Goal: Check status: Check status

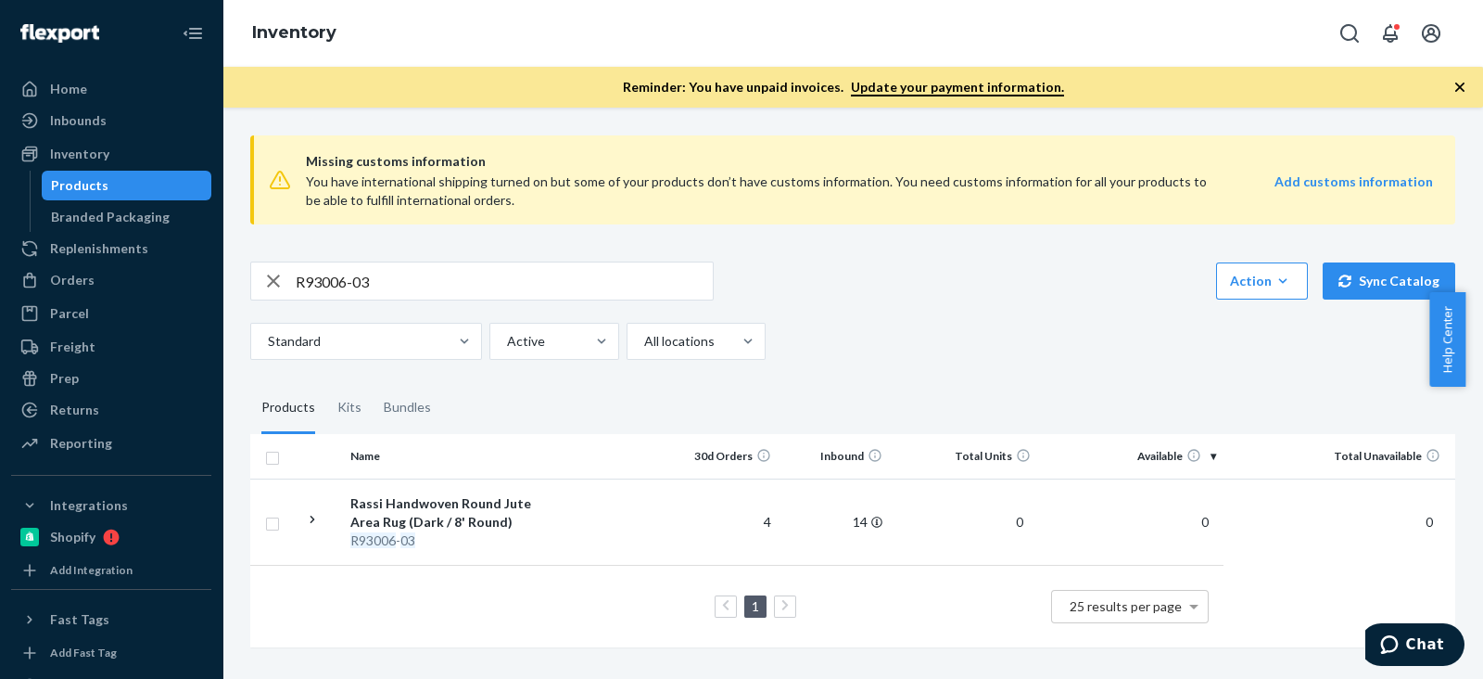
click at [394, 277] on input "R93006-03" at bounding box center [504, 280] width 417 height 37
click at [1247, 323] on div "Standard Active All locations" at bounding box center [845, 341] width 1191 height 37
click at [644, 272] on input "R93006-03" at bounding box center [504, 280] width 417 height 37
click at [360, 276] on input "R93006-03" at bounding box center [504, 280] width 417 height 37
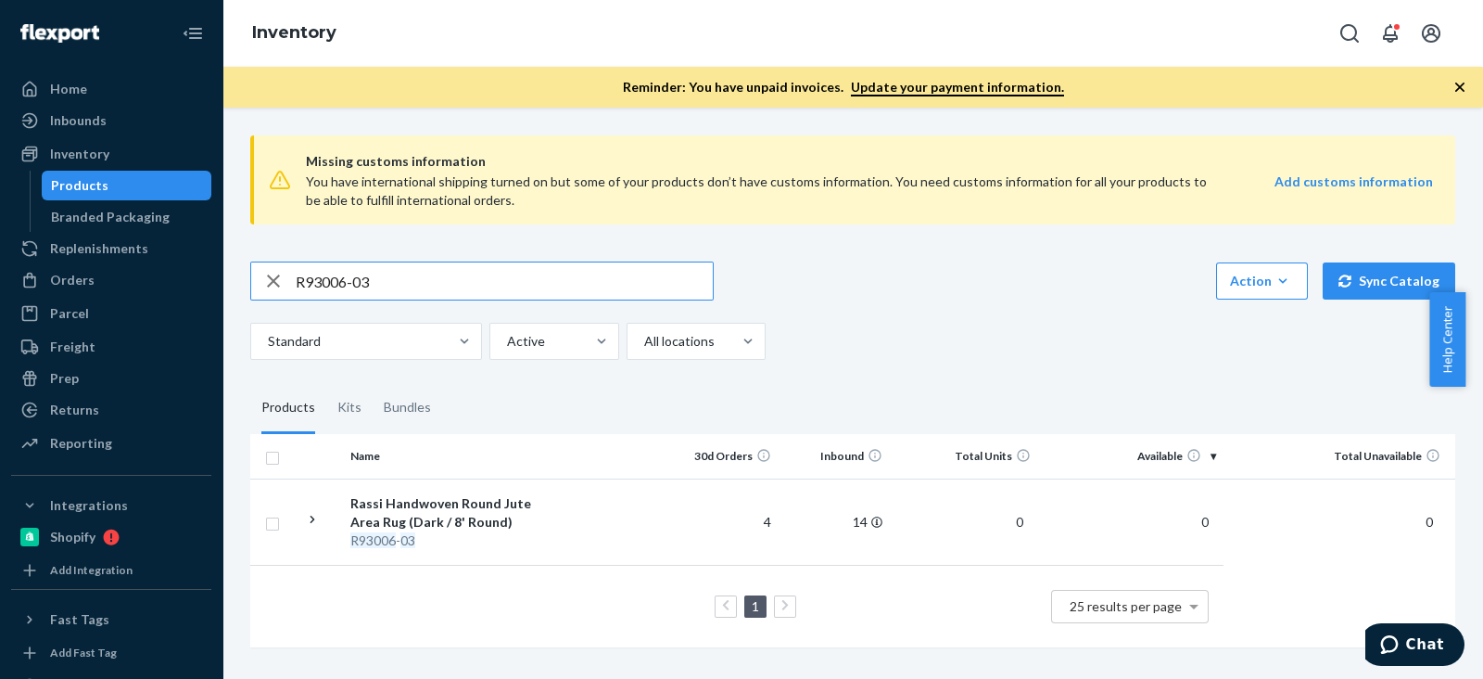
click at [360, 276] on input "R93006-03" at bounding box center [504, 280] width 417 height 37
paste input "SKU P84072-02"
drag, startPoint x: 329, startPoint y: 274, endPoint x: 292, endPoint y: 274, distance: 37.1
click at [292, 274] on div "SKU P84072-02" at bounding box center [482, 280] width 462 height 37
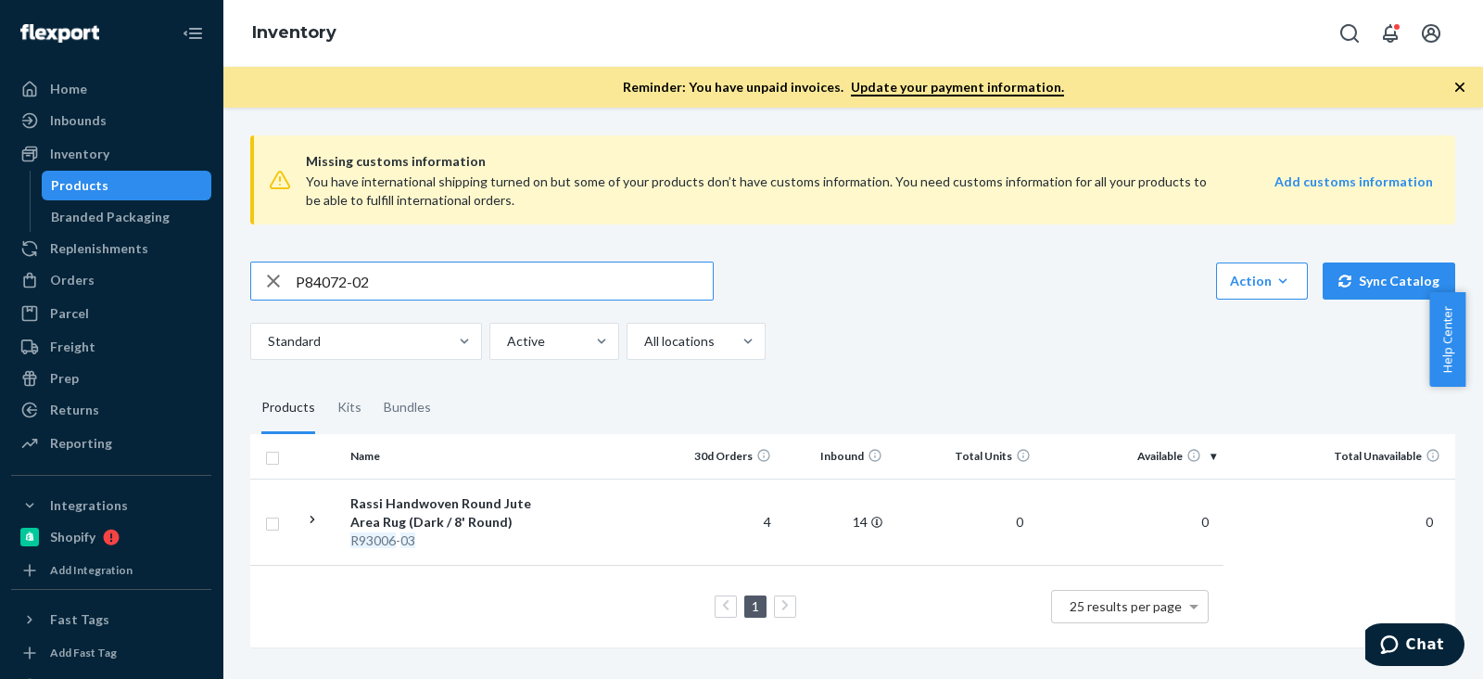
type input "P84072-02"
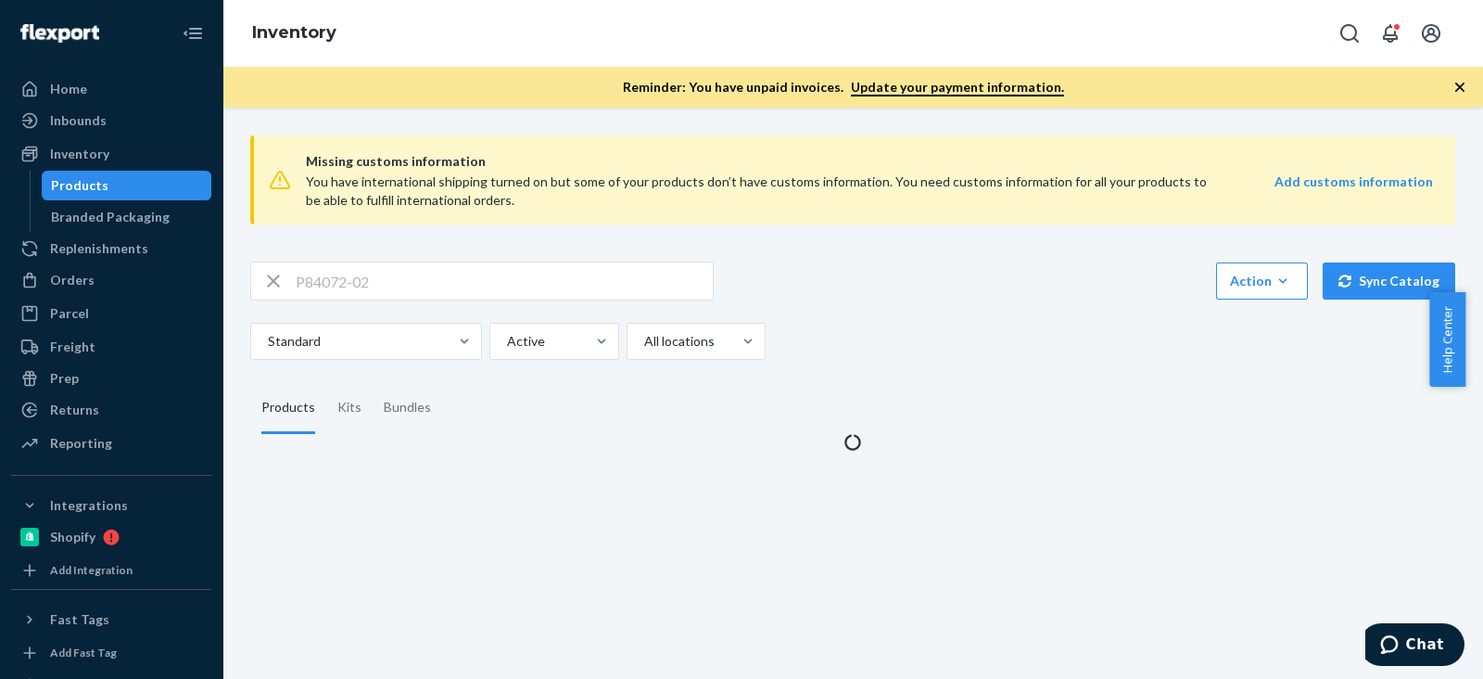
click at [841, 311] on div "P84072-02 Action Create product Create kit or bundle Bulk create products Bulk …" at bounding box center [852, 310] width 1205 height 98
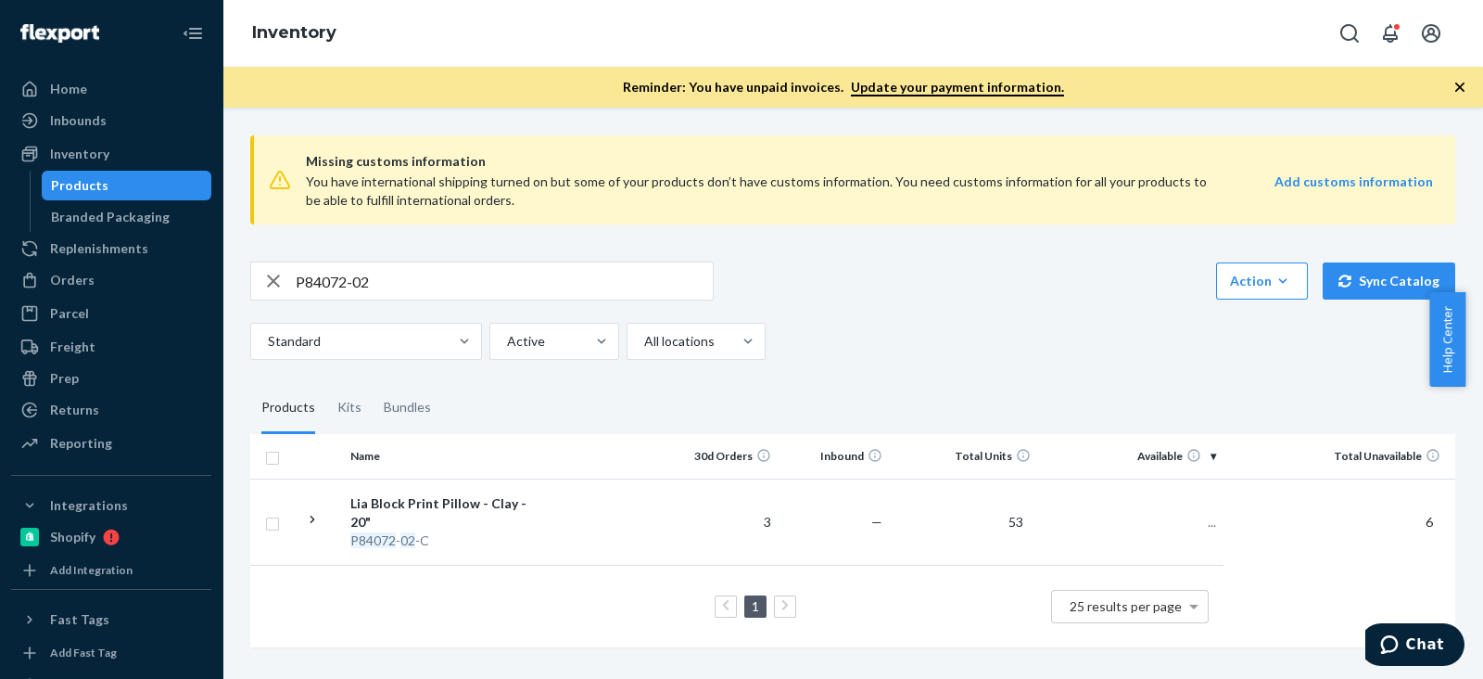
click at [863, 309] on div "P84072-02 Action Create product Create kit or bundle Bulk create products Bulk …" at bounding box center [852, 310] width 1205 height 98
click at [907, 327] on div "Standard Active All locations" at bounding box center [845, 341] width 1191 height 37
click at [101, 279] on div "Orders" at bounding box center [111, 280] width 197 height 26
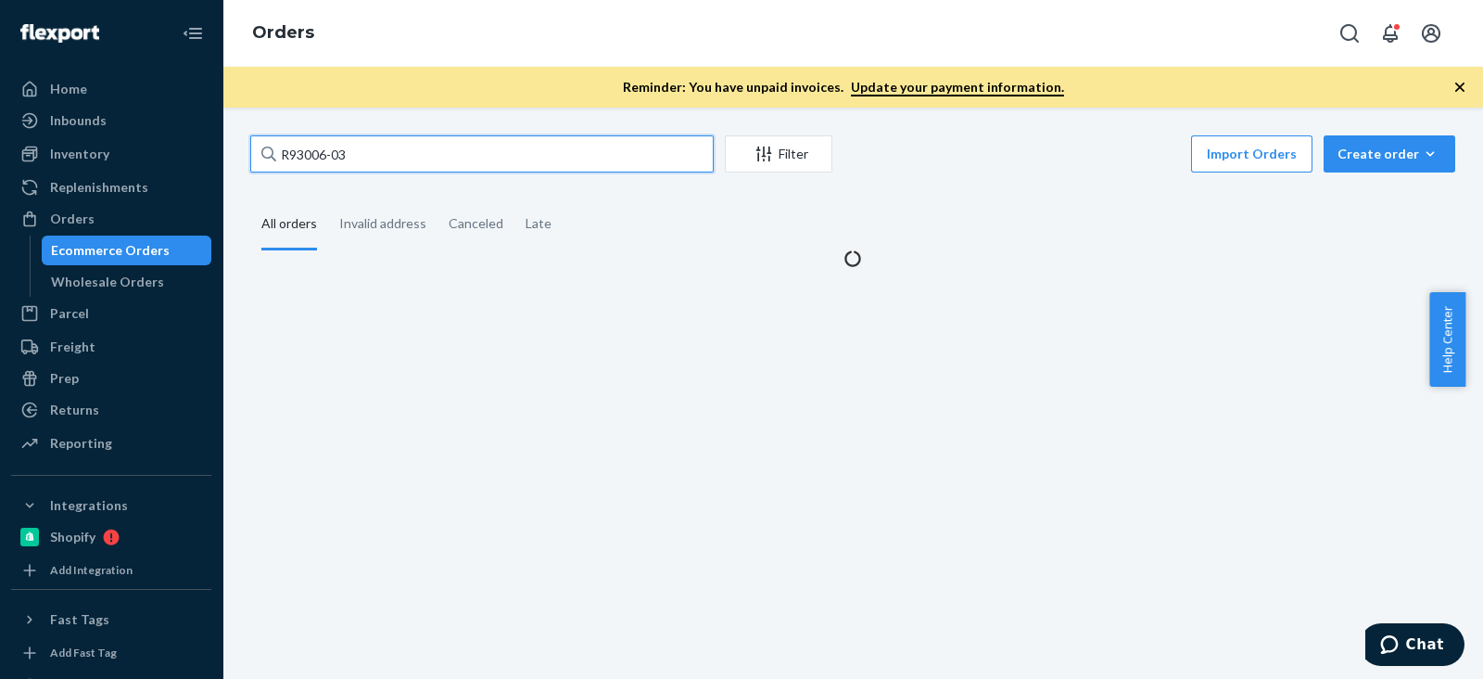
click at [442, 145] on input "R93006-03" at bounding box center [481, 153] width 463 height 37
paste input "[PERSON_NAME]"
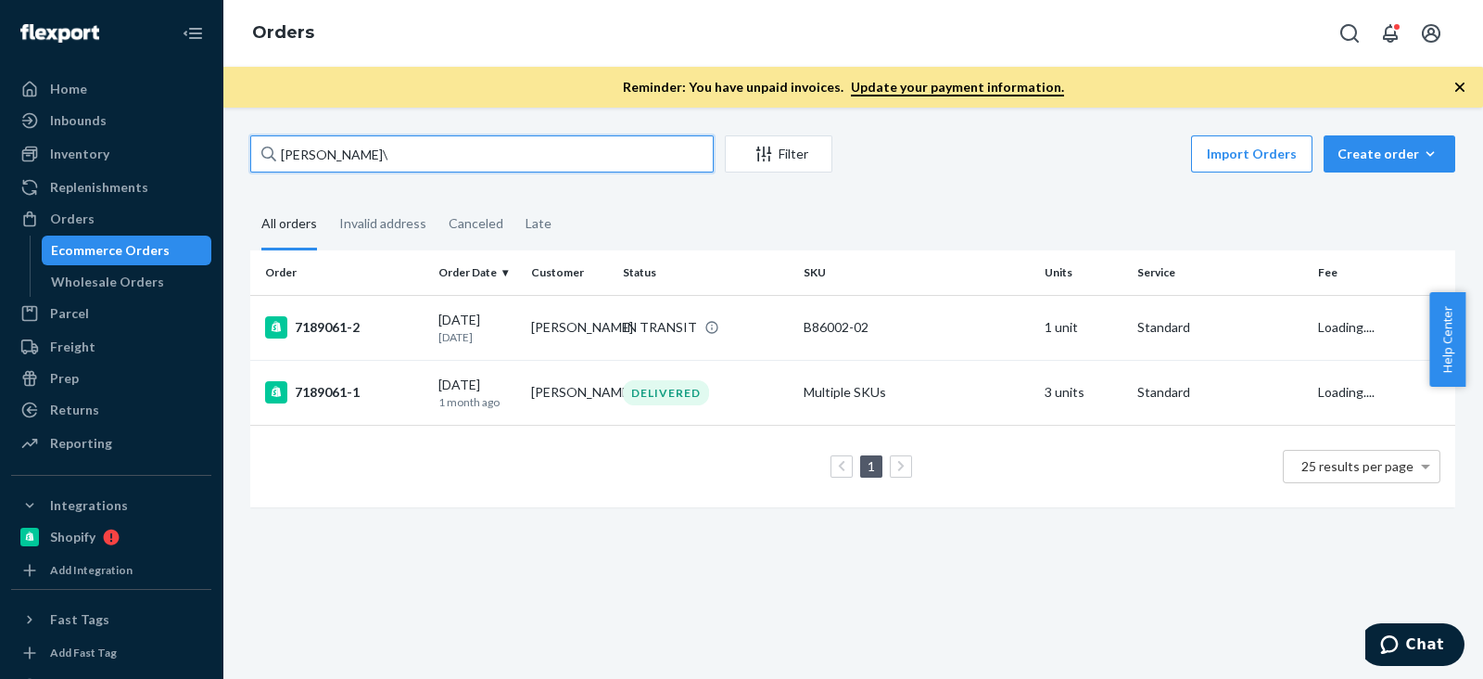
type input "[PERSON_NAME]"
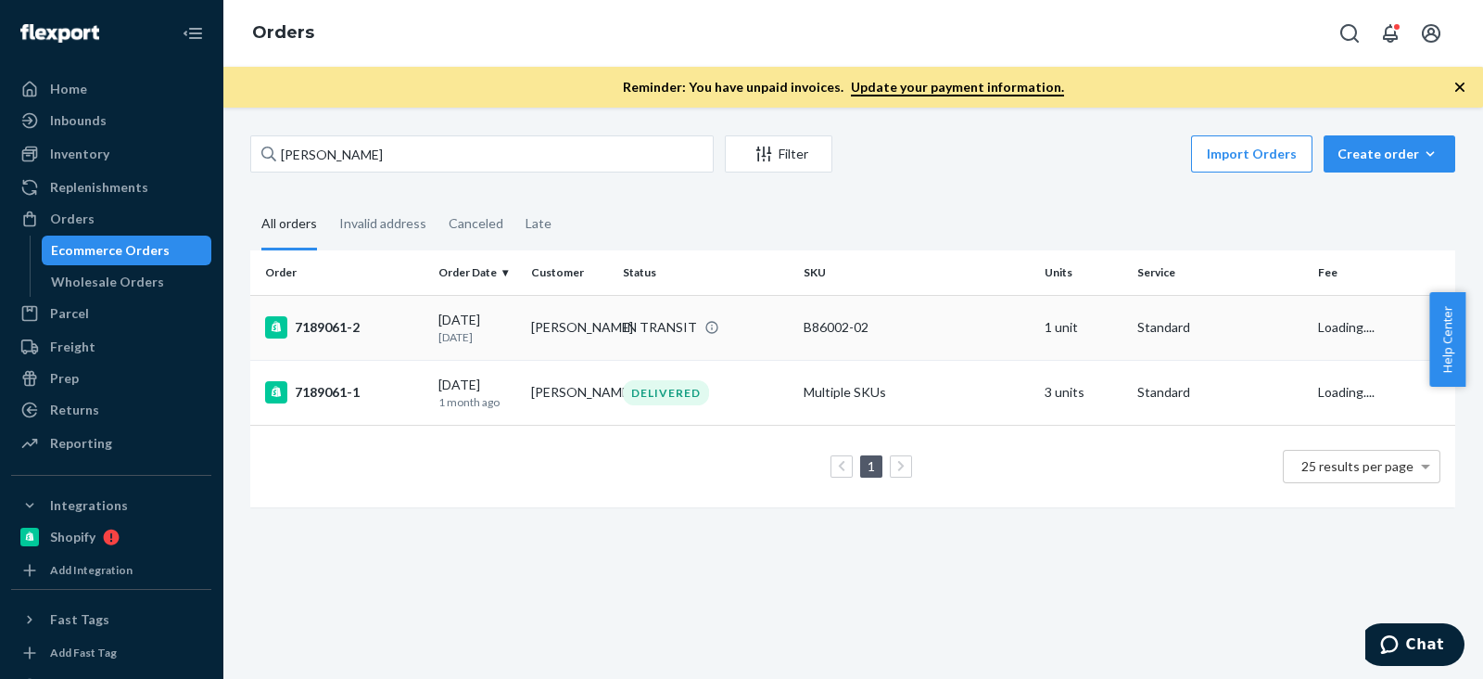
click at [362, 324] on div "7189061-2" at bounding box center [344, 327] width 159 height 22
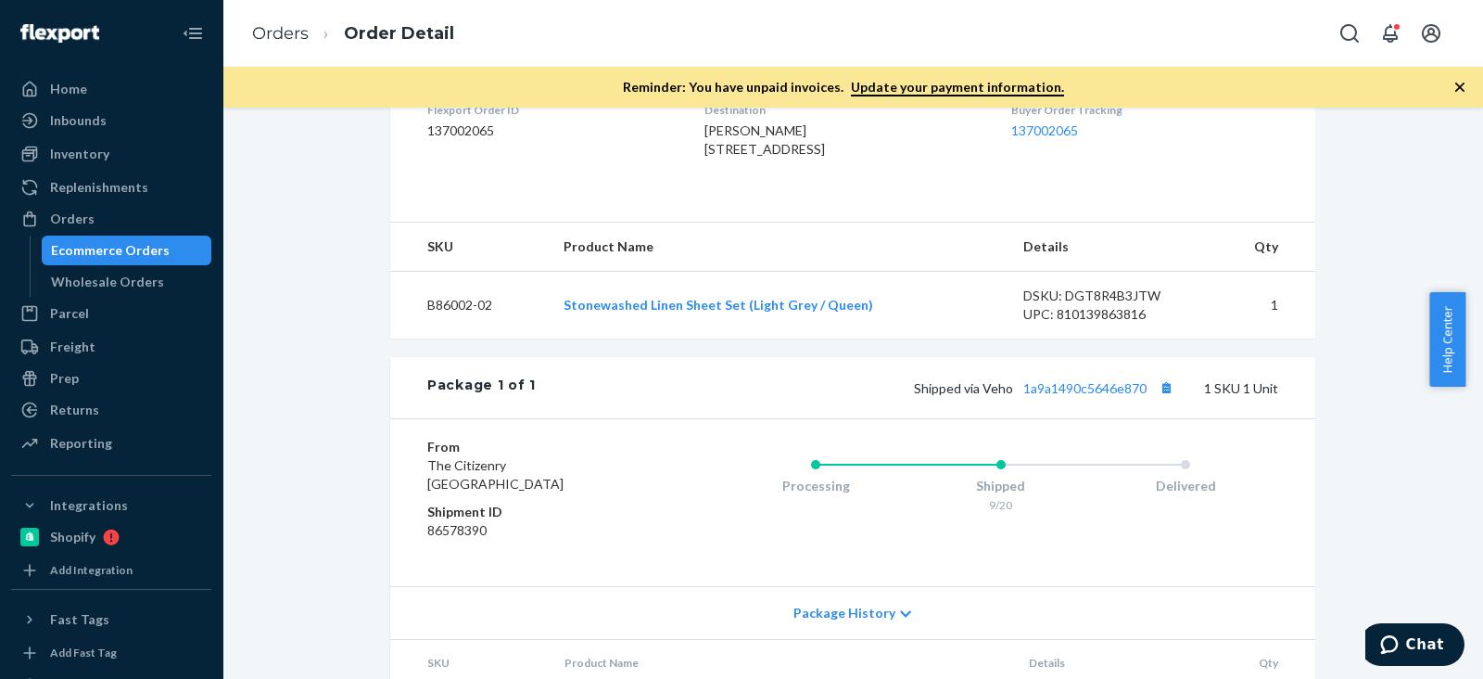
scroll to position [627, 0]
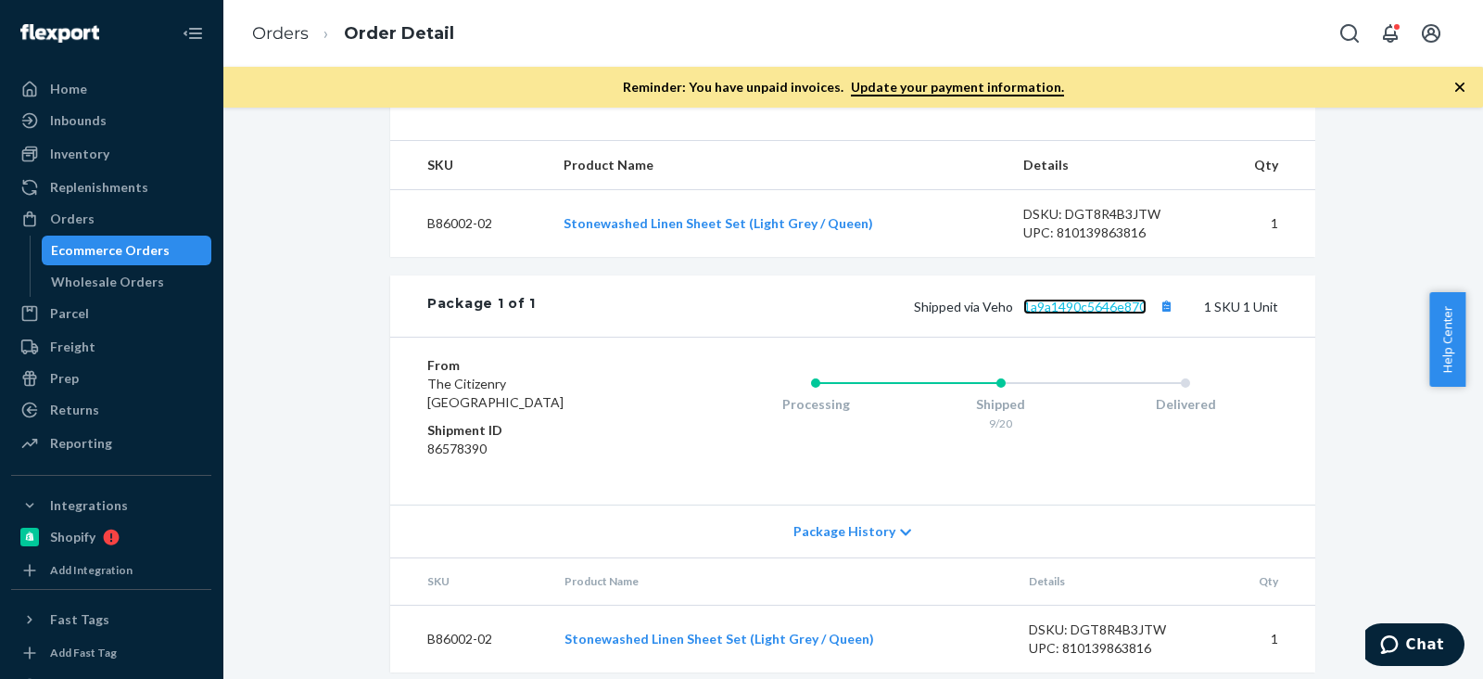
click at [1073, 298] on link "1a9a1490c5646e870" at bounding box center [1084, 306] width 123 height 16
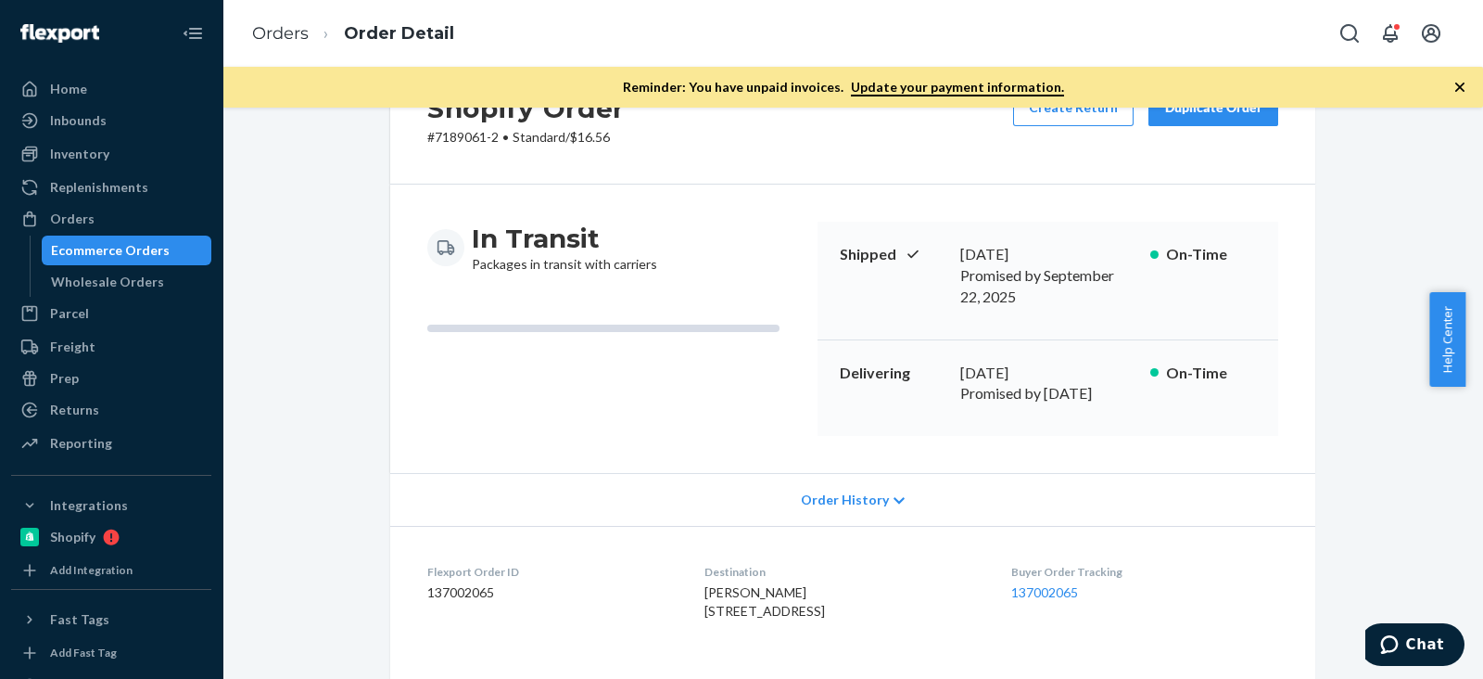
scroll to position [47, 0]
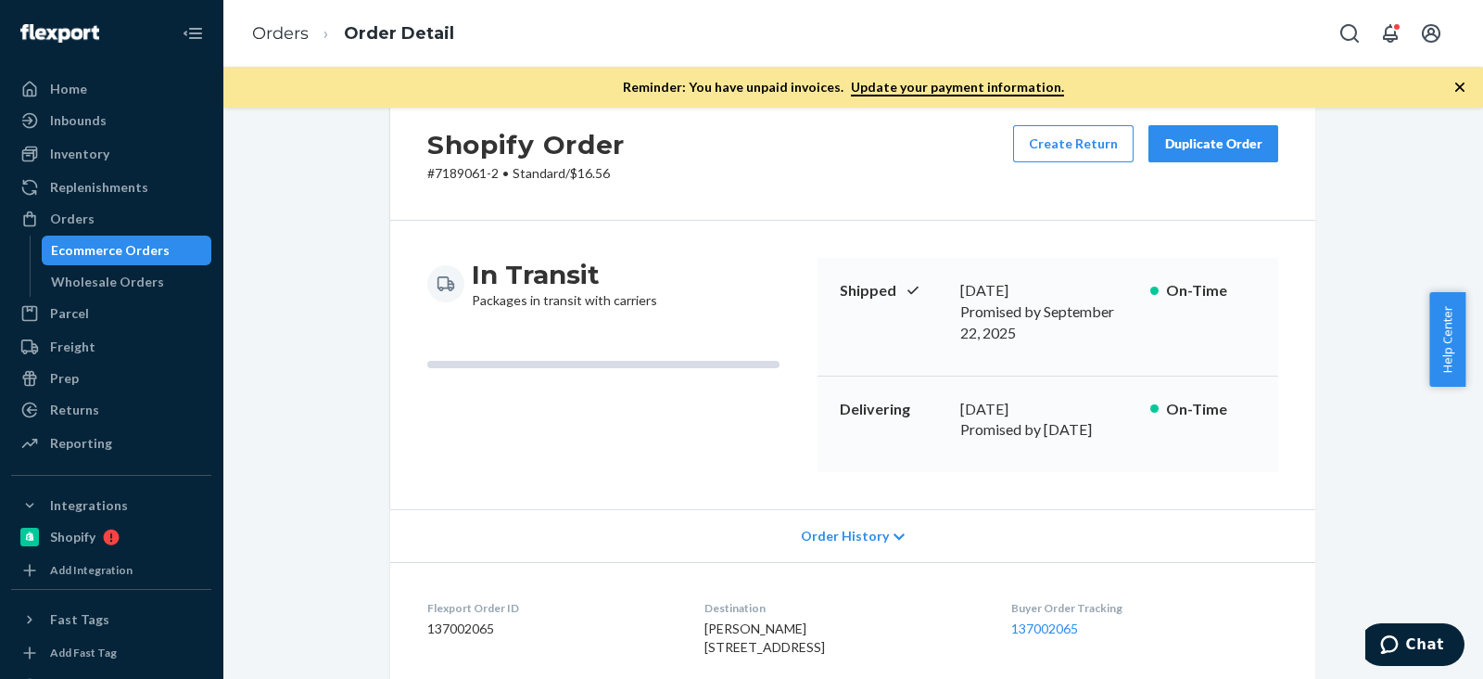
click at [946, 444] on div "In Transit Packages in transit with carriers Shipped [DATE] Promised by [DATE] …" at bounding box center [852, 365] width 925 height 288
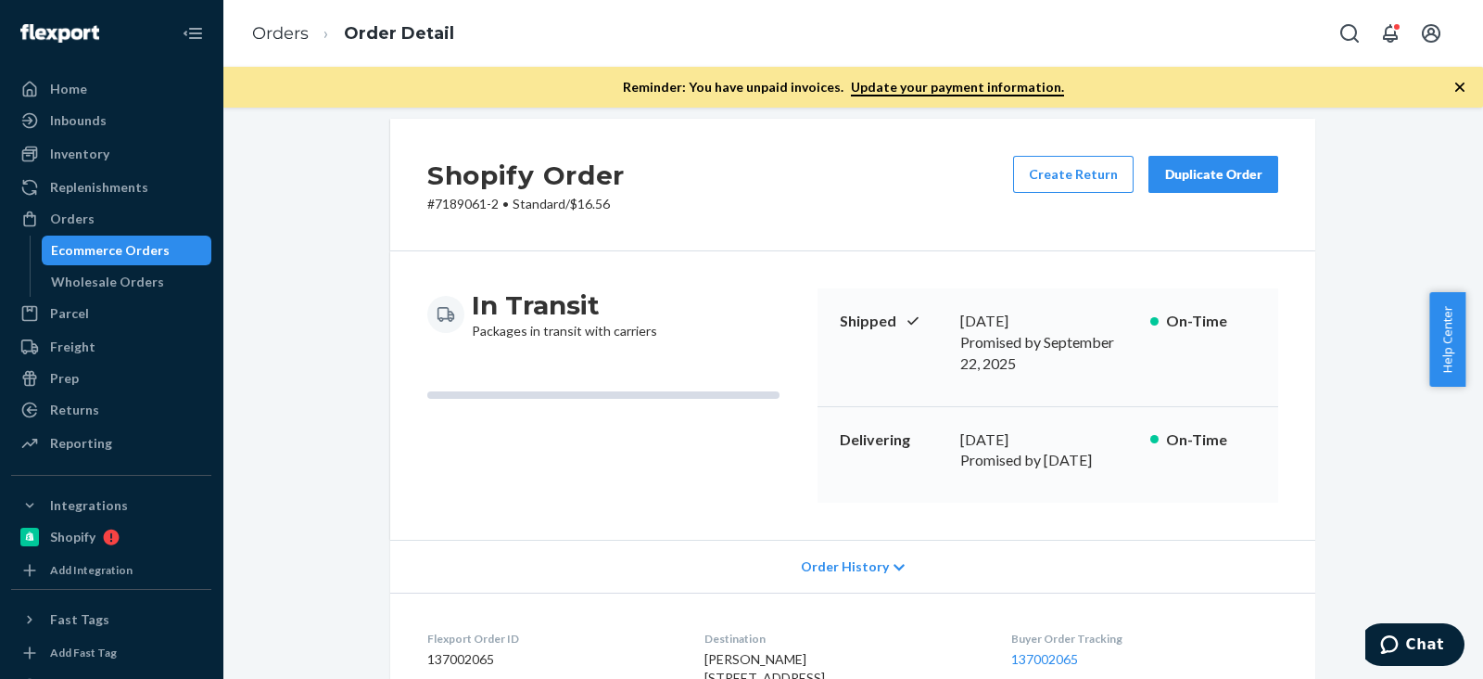
scroll to position [0, 0]
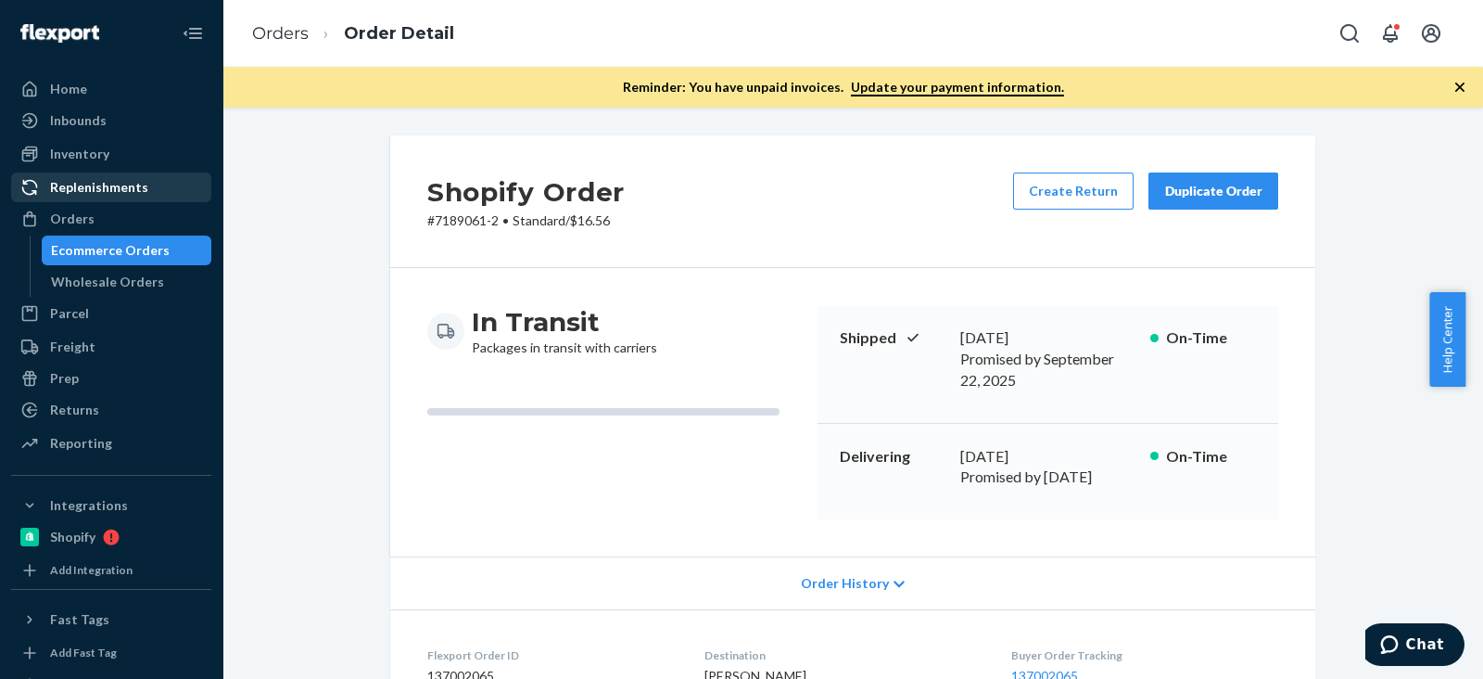
click at [116, 164] on div "Inventory" at bounding box center [111, 154] width 197 height 26
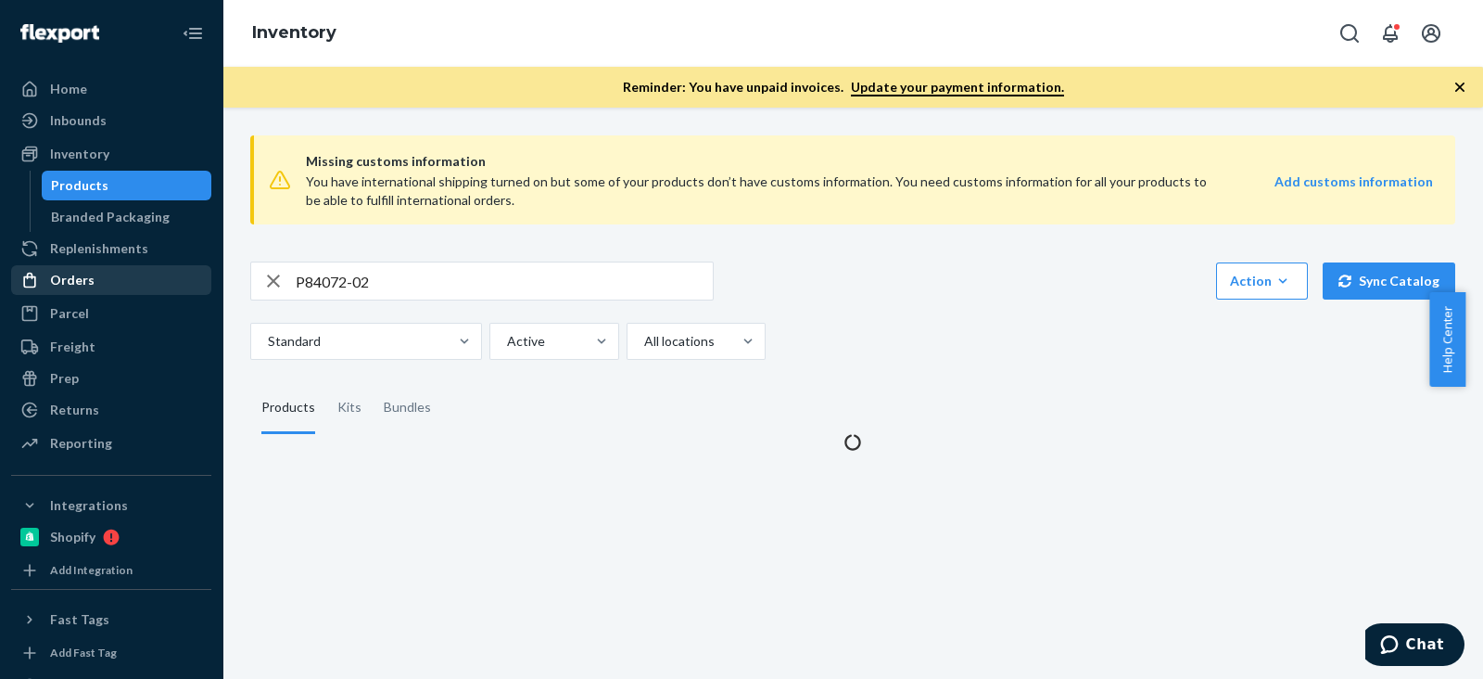
click at [108, 275] on div "Orders" at bounding box center [111, 280] width 197 height 26
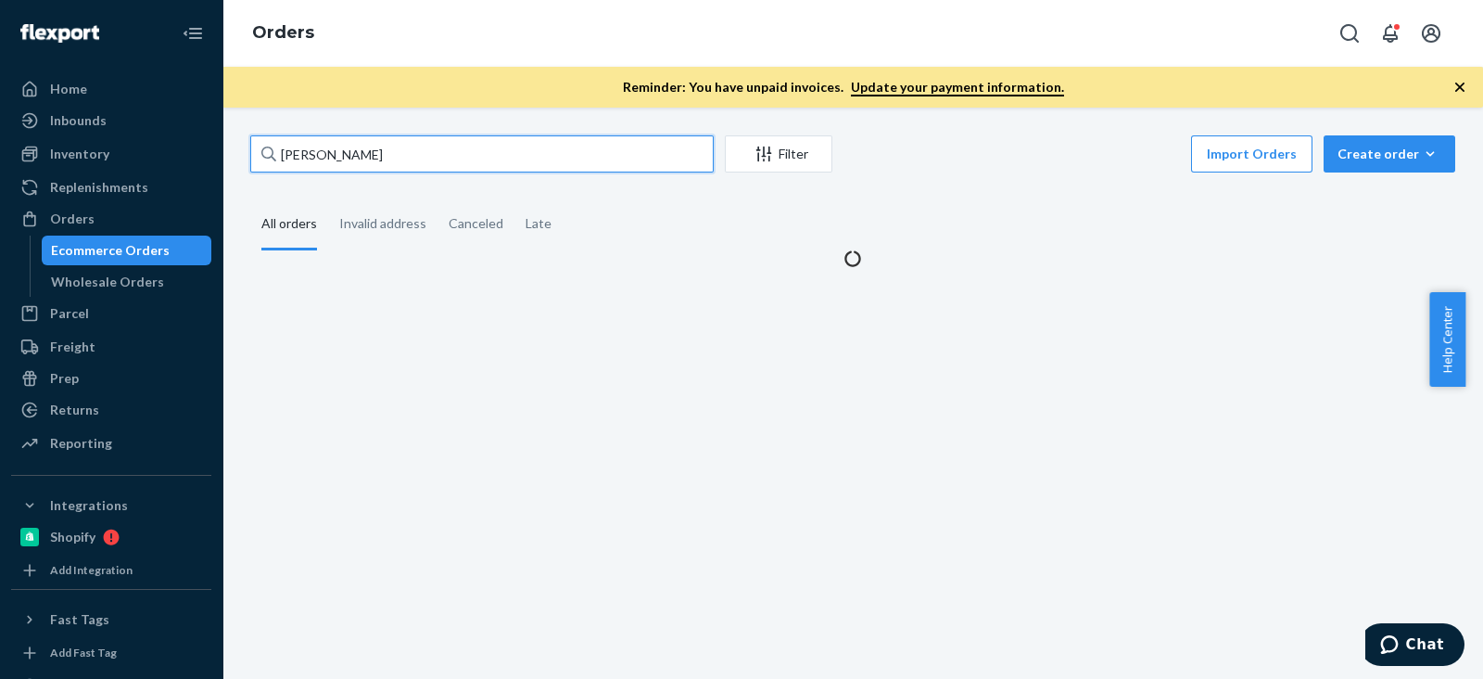
click at [334, 158] on input "[PERSON_NAME]" at bounding box center [481, 153] width 463 height 37
paste input "[PERSON_NAME] DESIGN"
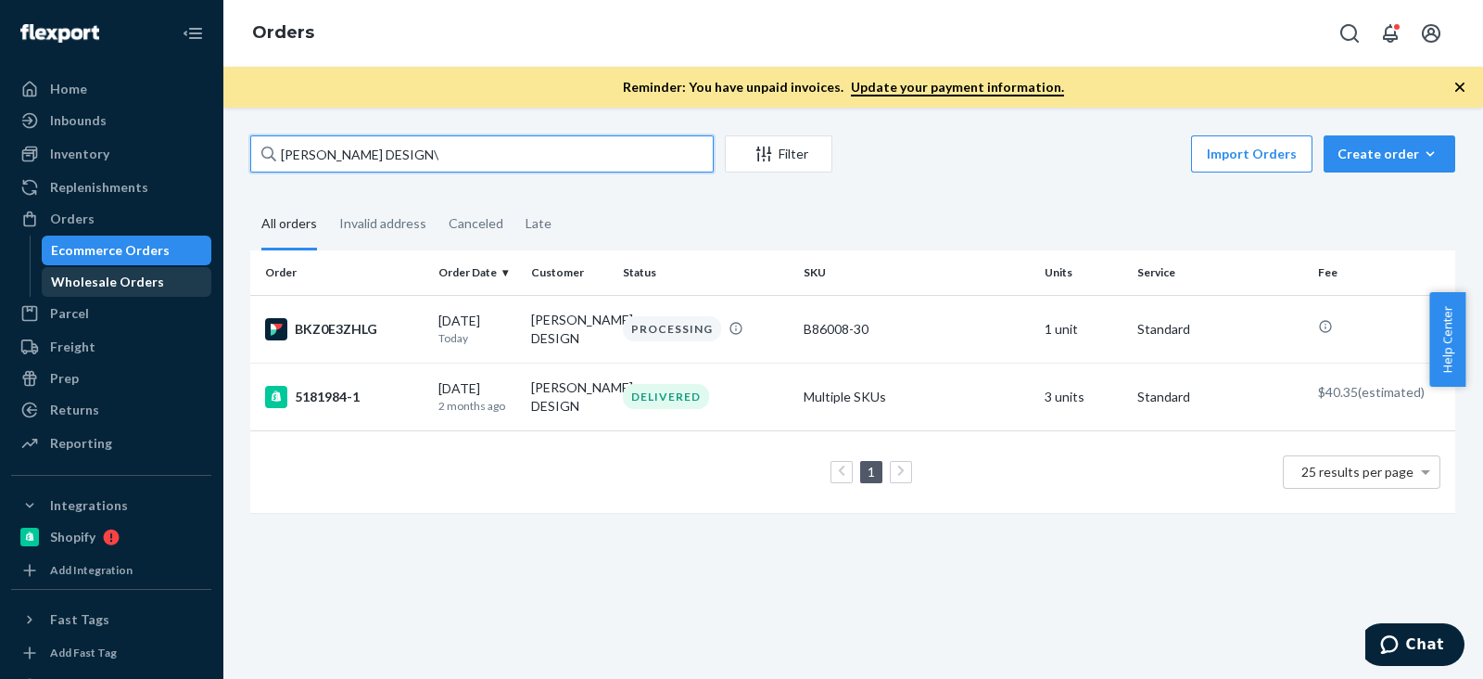
type input "[PERSON_NAME] DESIGN"
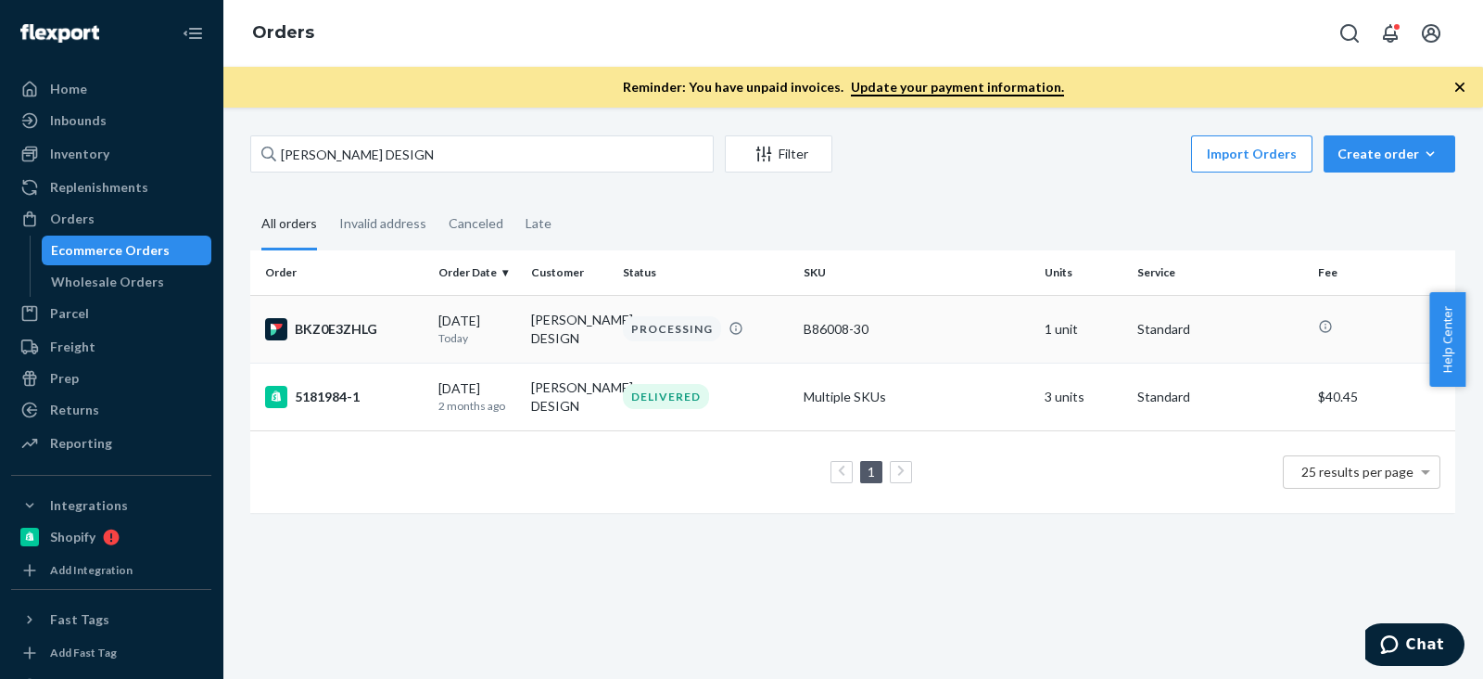
click at [353, 330] on div "BKZ0E3ZHLG" at bounding box center [344, 329] width 159 height 22
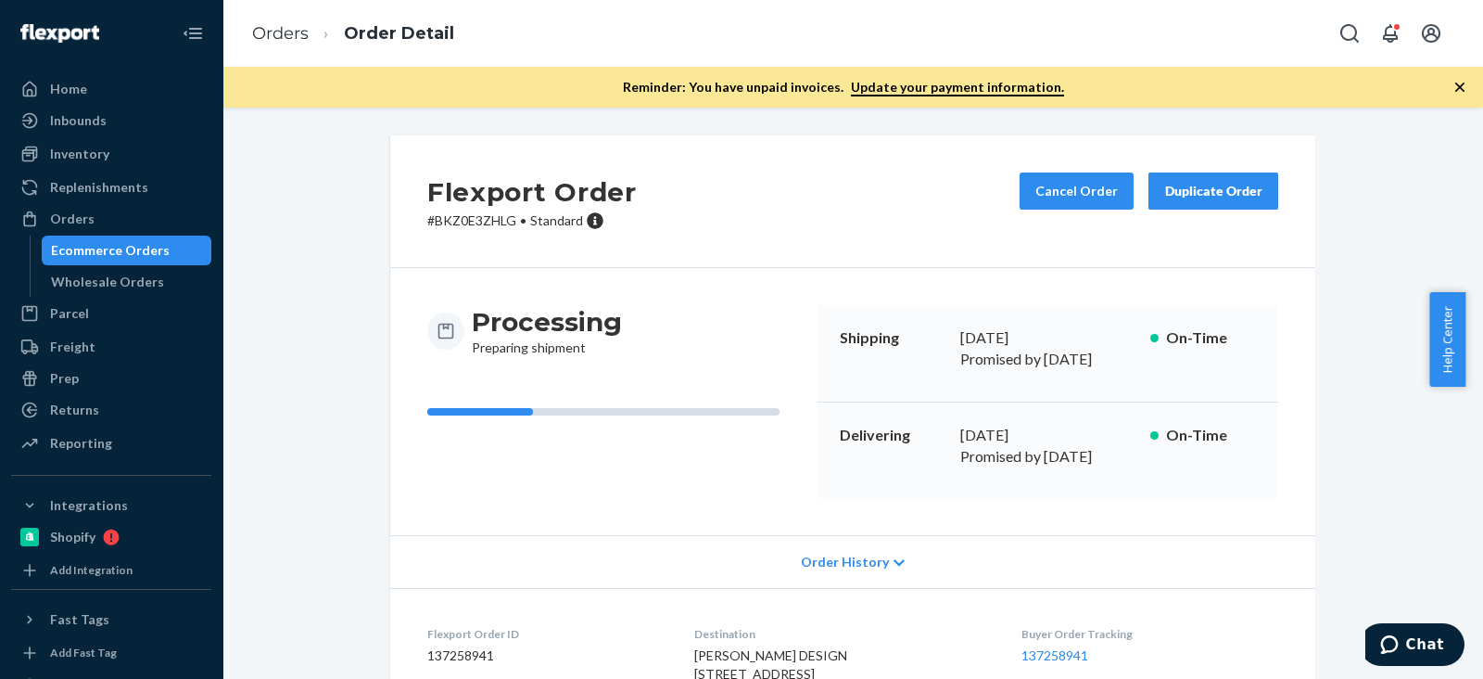
click at [708, 444] on div "Processing Preparing shipment" at bounding box center [614, 401] width 375 height 193
click at [98, 157] on div "Inventory" at bounding box center [79, 154] width 59 height 19
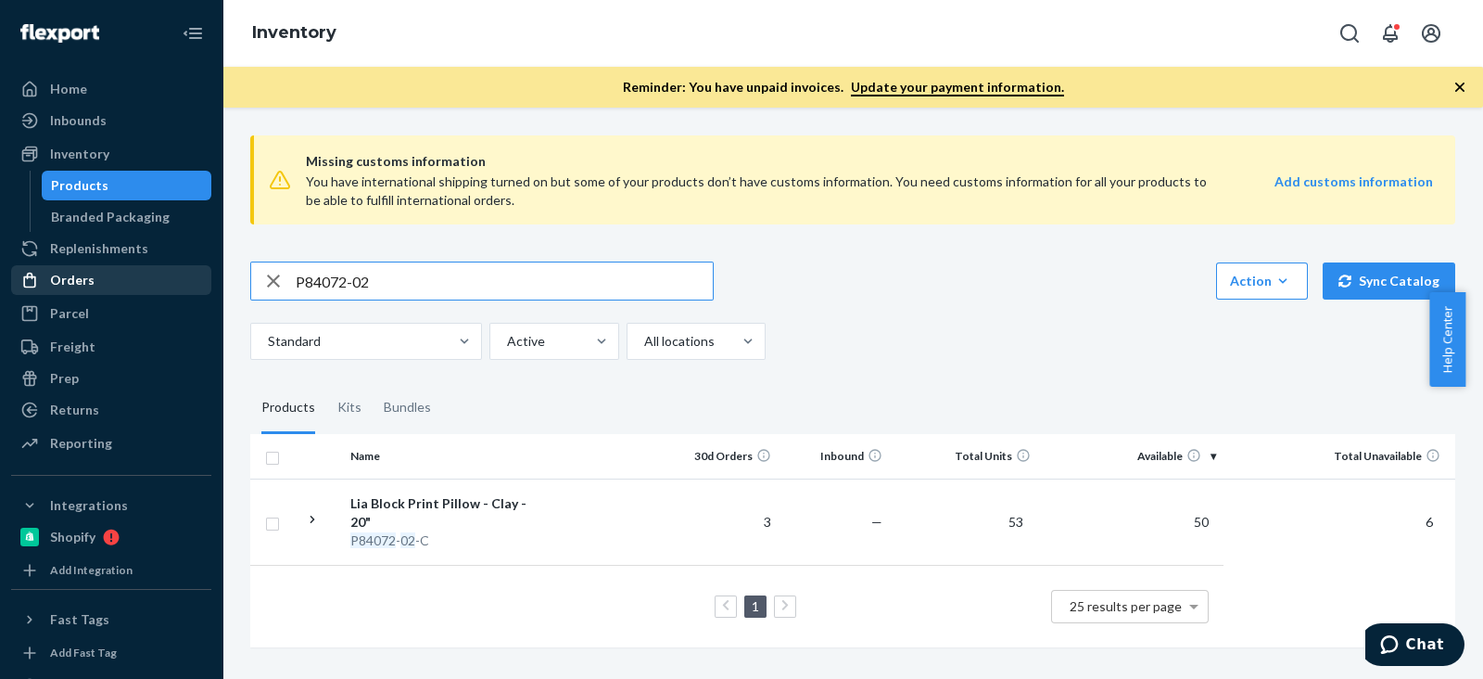
click at [112, 294] on link "Orders" at bounding box center [111, 280] width 200 height 30
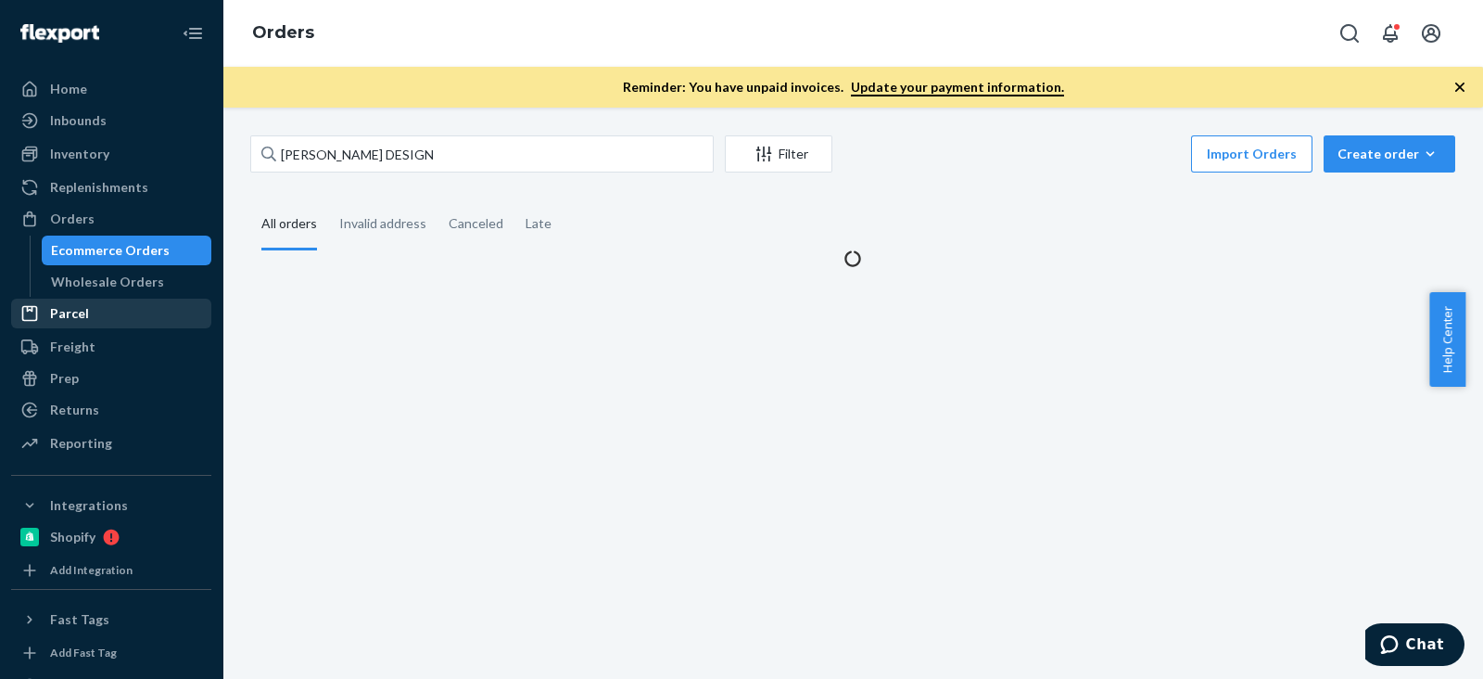
click at [108, 303] on div "Parcel" at bounding box center [111, 313] width 197 height 26
click at [107, 302] on div "Parcel" at bounding box center [111, 313] width 197 height 26
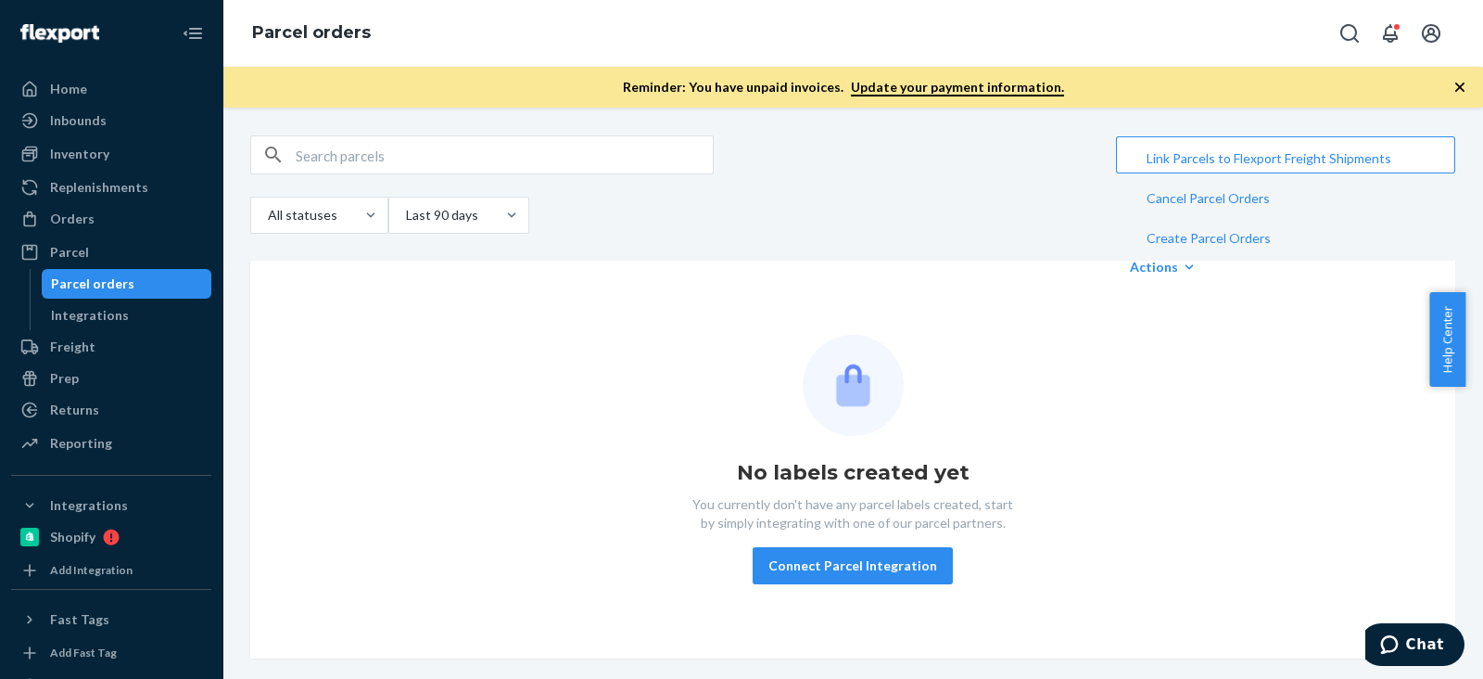
click at [112, 235] on div "Orders Ecommerce Orders Wholesale Orders" at bounding box center [111, 220] width 200 height 32
click at [112, 222] on div "Orders" at bounding box center [111, 219] width 197 height 26
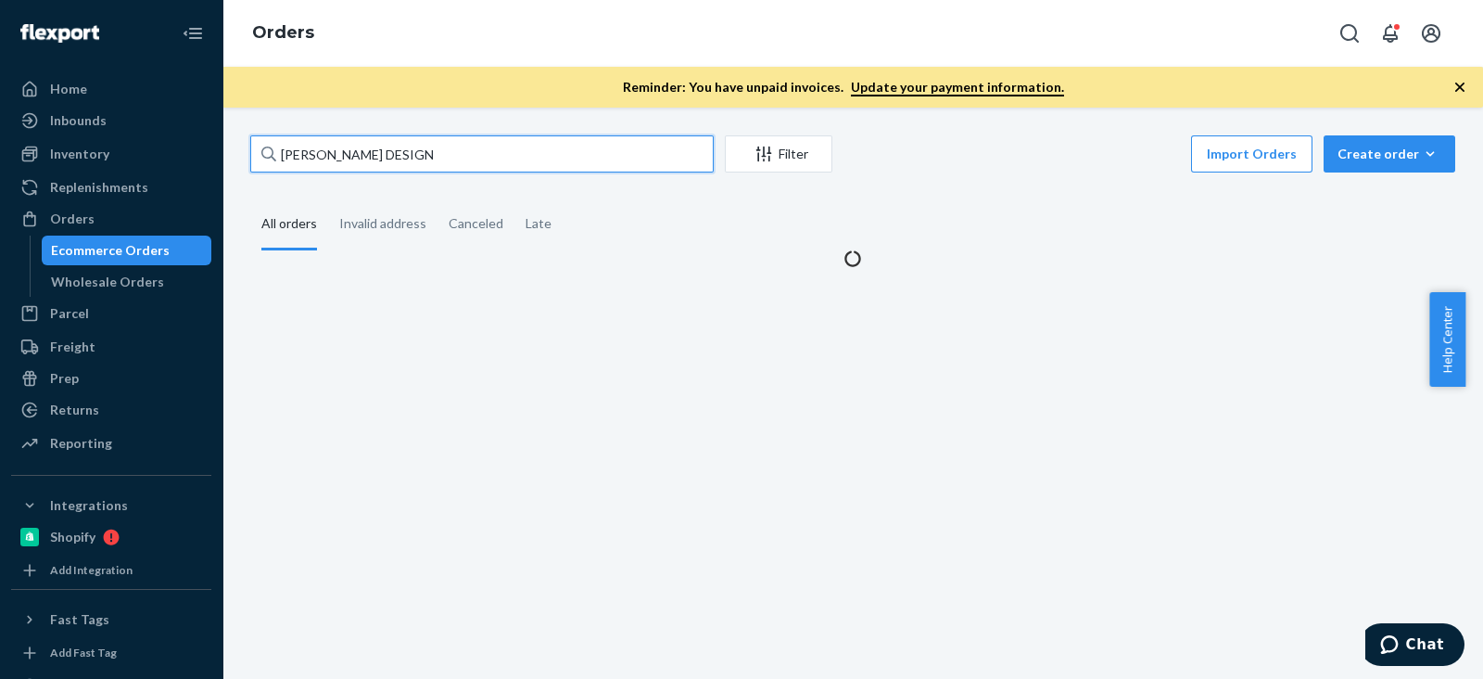
click at [375, 147] on input "[PERSON_NAME] DESIGN" at bounding box center [481, 153] width 463 height 37
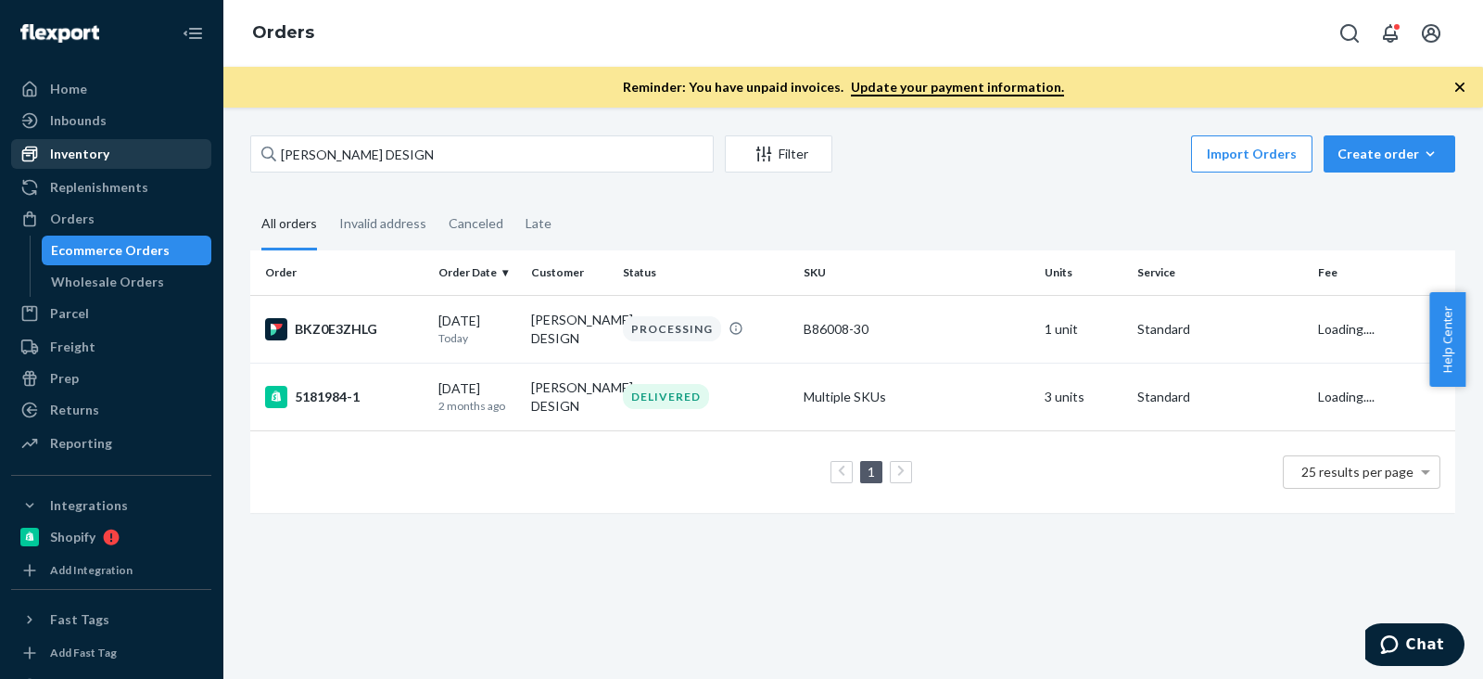
click at [99, 150] on div "Inventory" at bounding box center [79, 154] width 59 height 19
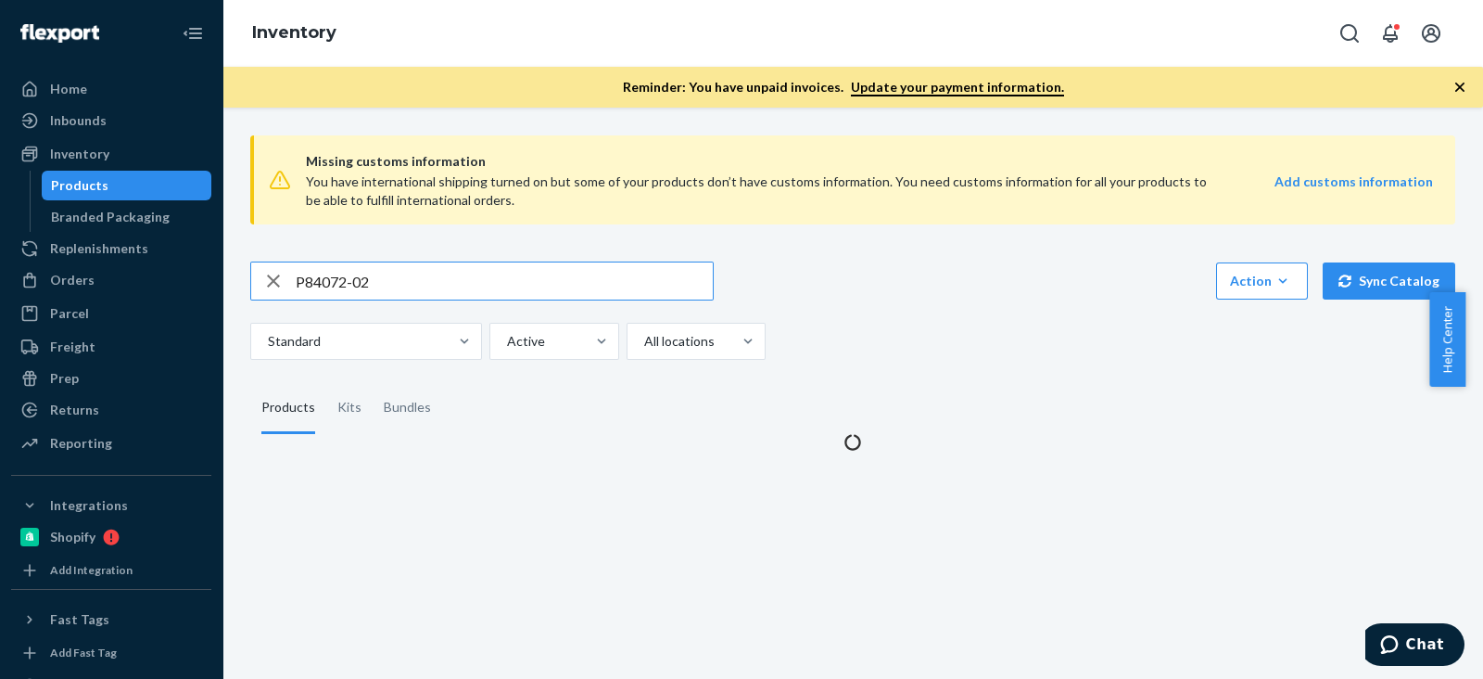
drag, startPoint x: 169, startPoint y: 280, endPoint x: 340, endPoint y: 298, distance: 172.5
click at [130, 287] on div "Home Inbounds Shipping Plans Problems Inventory Products Branded Packaging Repl…" at bounding box center [741, 339] width 1483 height 679
click at [129, 289] on div "Orders" at bounding box center [111, 280] width 197 height 26
paste input "448998"
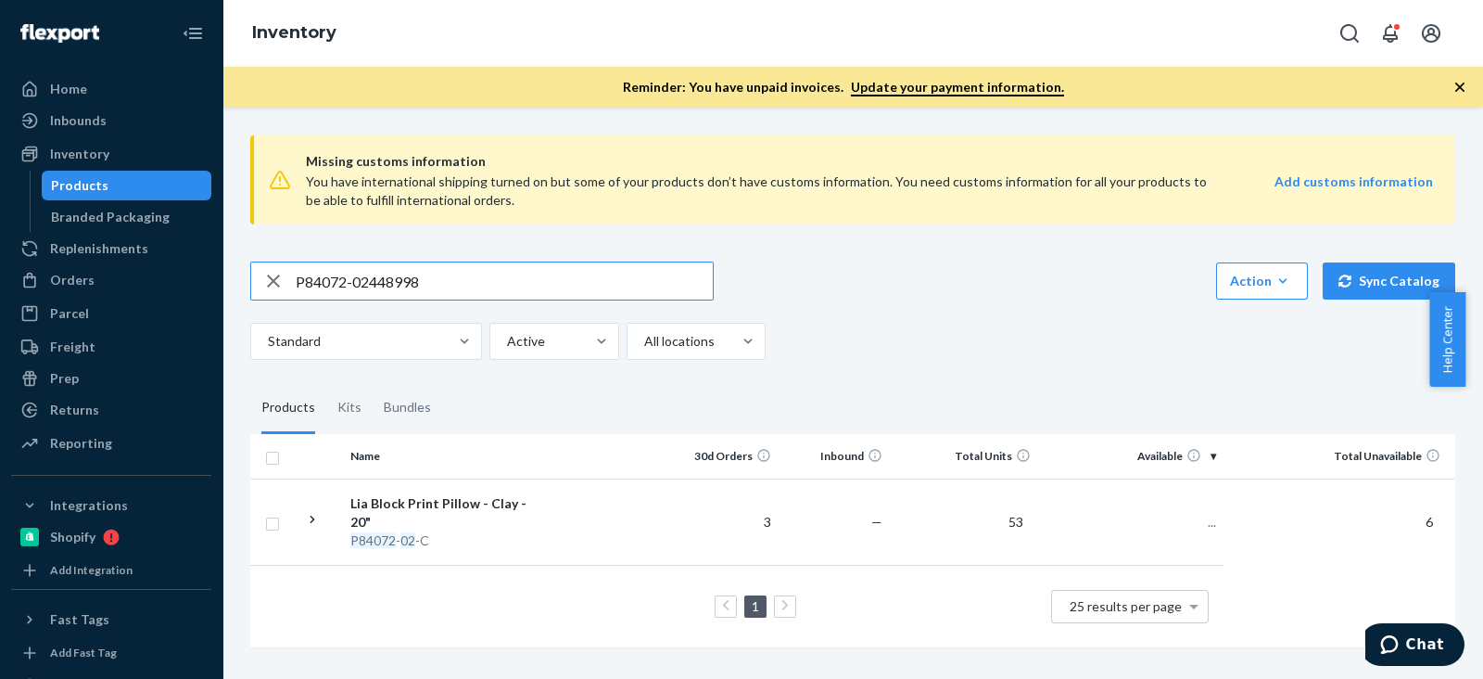
click at [353, 280] on input "P84072-02448998" at bounding box center [504, 280] width 417 height 37
type input "P84072-02448998"
click at [85, 275] on div "Orders" at bounding box center [72, 280] width 44 height 19
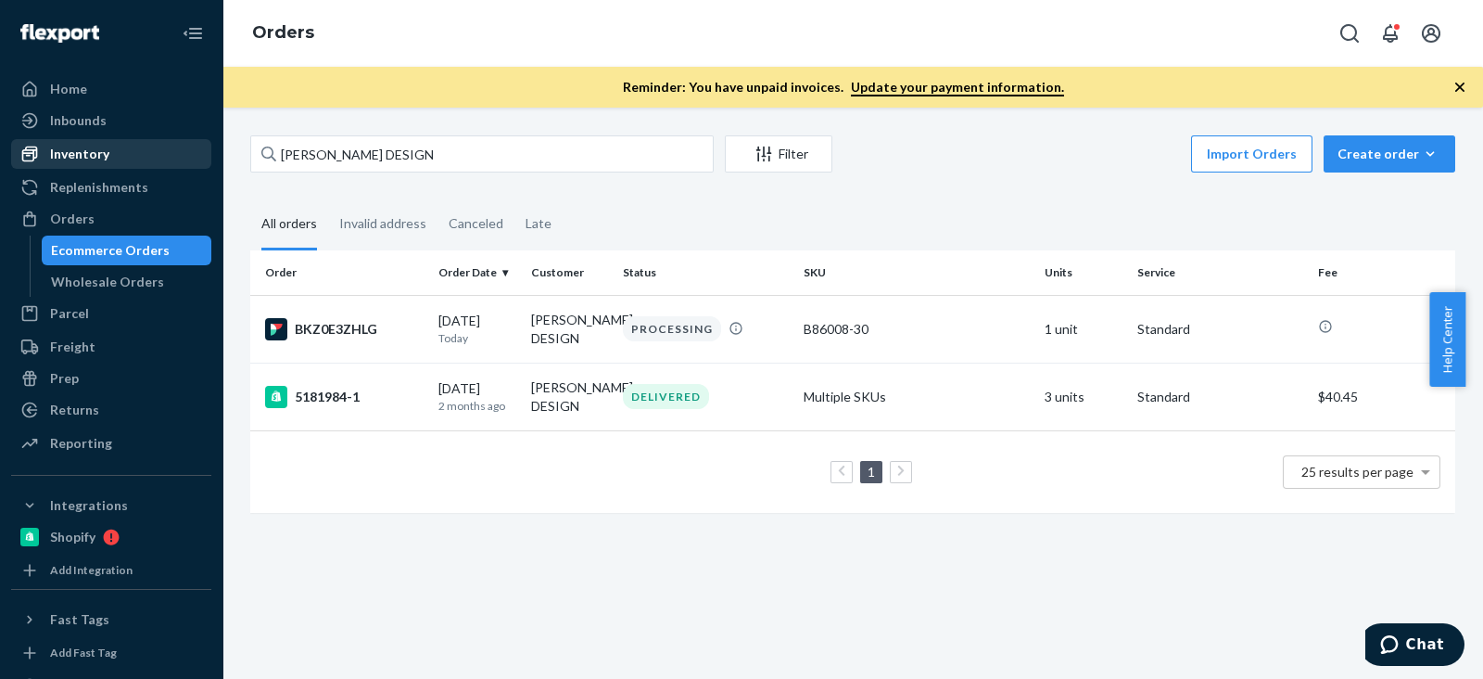
drag, startPoint x: 97, startPoint y: 155, endPoint x: 99, endPoint y: 164, distance: 9.5
click at [97, 155] on div "Inventory" at bounding box center [79, 154] width 59 height 19
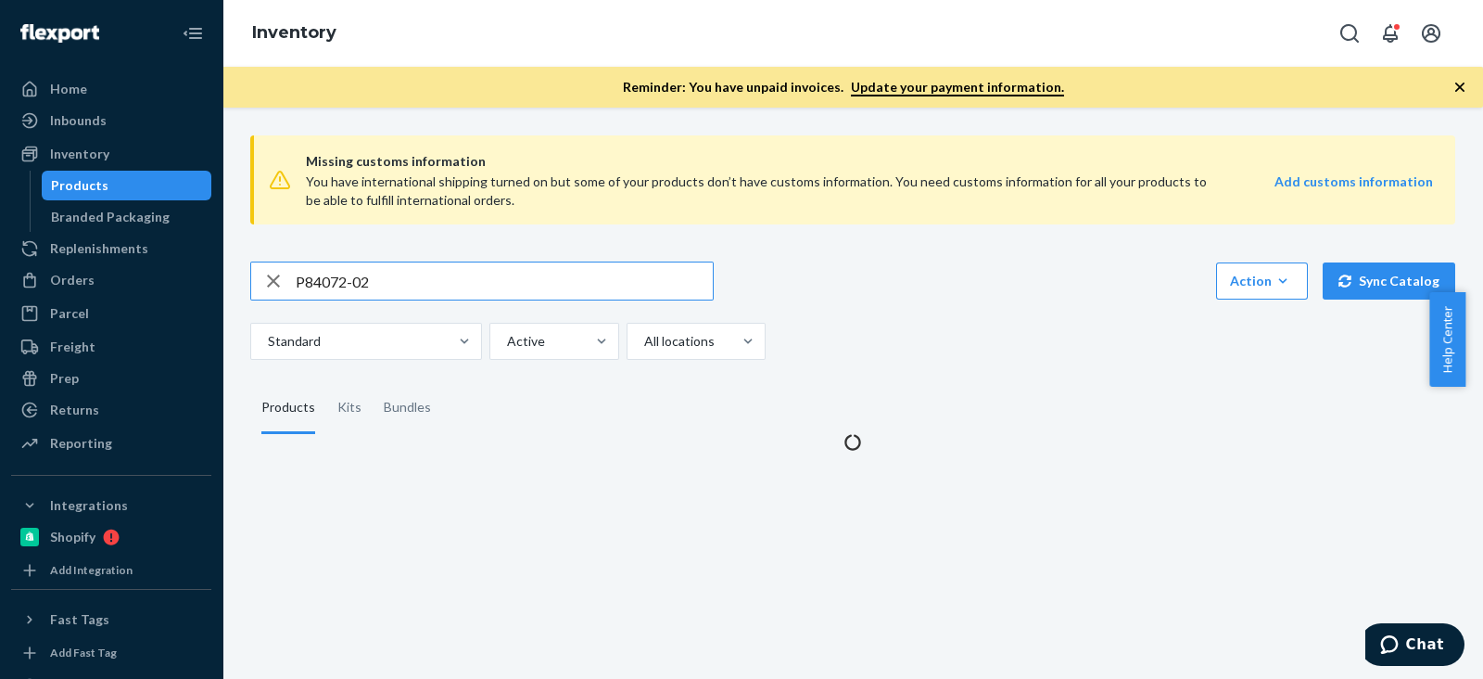
click at [320, 288] on input "P84072-02" at bounding box center [504, 280] width 417 height 37
click at [320, 287] on input "P84072-02" at bounding box center [504, 280] width 417 height 37
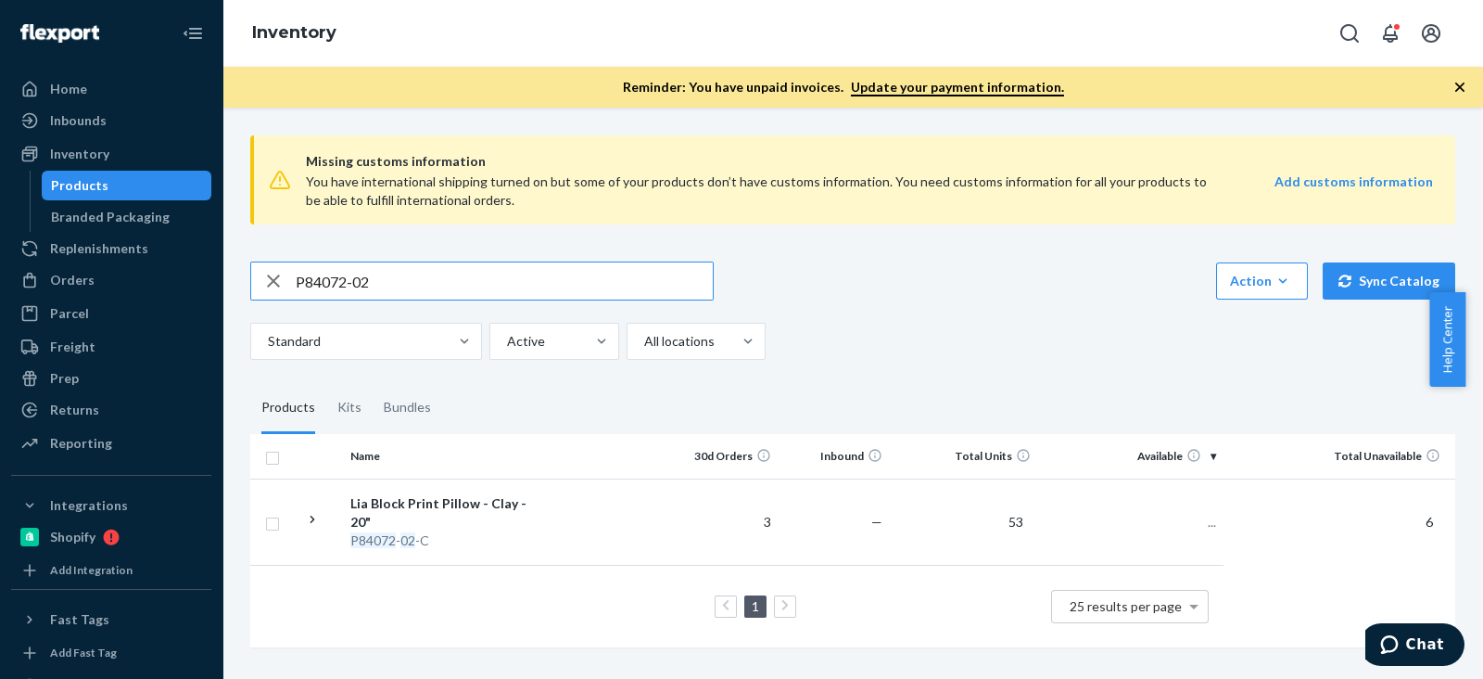
click at [320, 287] on input "P84072-02" at bounding box center [504, 280] width 417 height 37
click at [323, 284] on input "SKU F137001-07" at bounding box center [504, 280] width 417 height 37
drag, startPoint x: 329, startPoint y: 284, endPoint x: 209, endPoint y: 284, distance: 119.6
click at [209, 284] on div "Home Inbounds Shipping Plans Problems Inventory Products Branded Packaging Repl…" at bounding box center [741, 339] width 1483 height 679
type input "F137001-07"
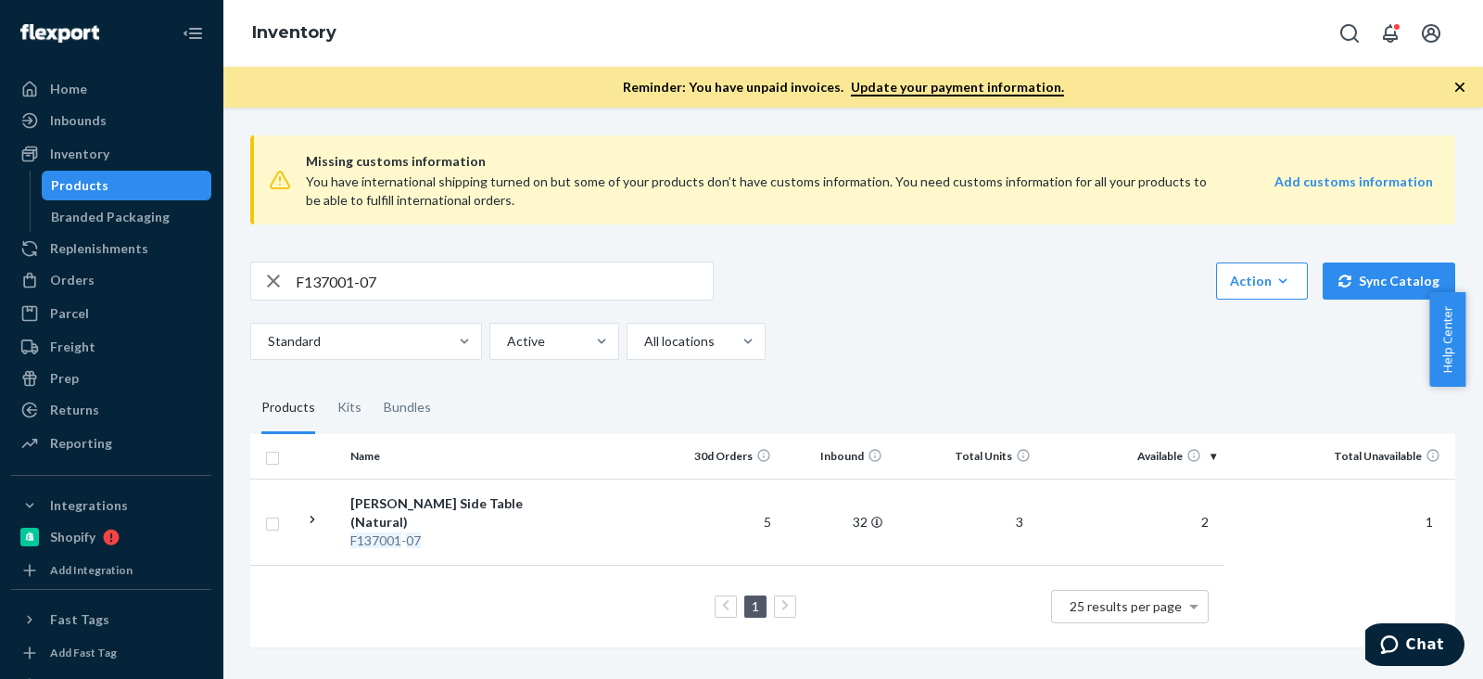
click at [1006, 311] on div "F137001-07 Action Create product Create kit or bundle Bulk create products Bulk…" at bounding box center [852, 310] width 1205 height 98
click at [862, 283] on div "F137001-07 Action Create product Create kit or bundle Bulk create products Bulk…" at bounding box center [852, 280] width 1205 height 39
click at [820, 283] on div "F137001-07 Action Create product Create kit or bundle Bulk create products Bulk…" at bounding box center [852, 280] width 1205 height 39
click at [986, 354] on div "Standard Active All locations" at bounding box center [845, 341] width 1191 height 37
click at [358, 282] on input "F137001-07" at bounding box center [504, 280] width 417 height 37
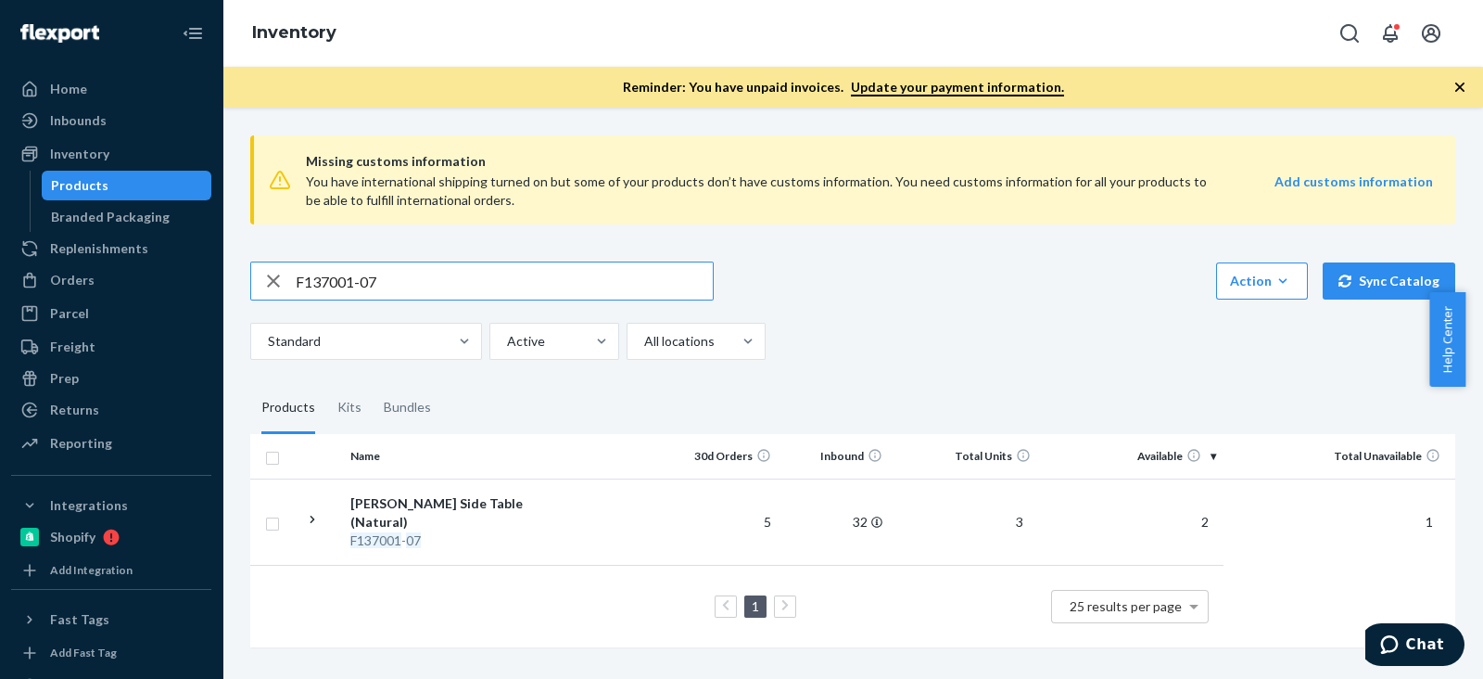
click at [358, 282] on input "F137001-07" at bounding box center [504, 280] width 417 height 37
click at [1002, 308] on div "F137001-07 Action Create product Create kit or bundle Bulk create products Bulk…" at bounding box center [852, 310] width 1205 height 98
click at [1277, 382] on fieldset "Products Kits Bundles" at bounding box center [852, 408] width 1205 height 52
